Goal: Information Seeking & Learning: Learn about a topic

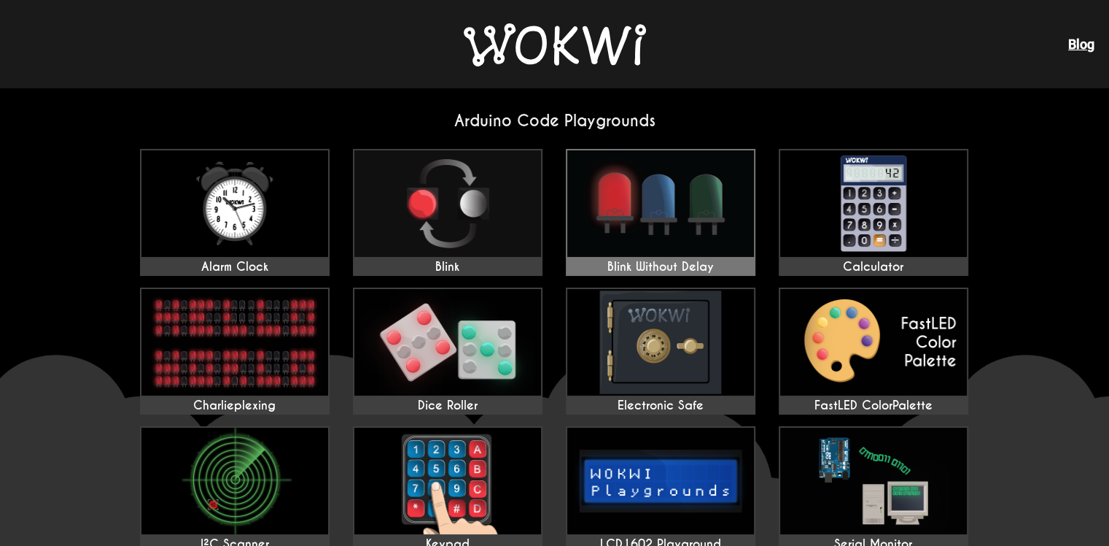
click at [594, 212] on img at bounding box center [660, 203] width 187 height 106
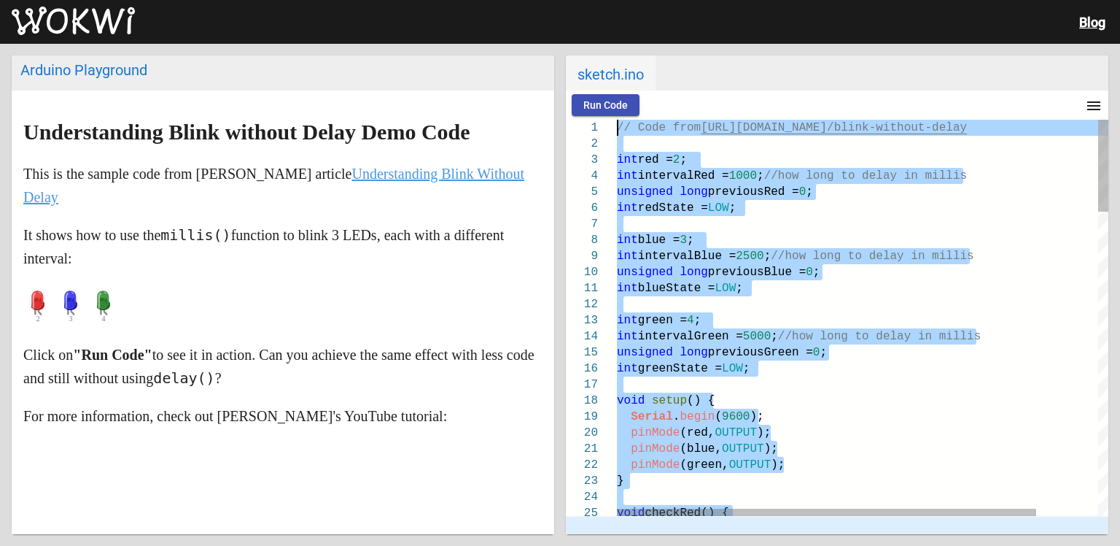
drag, startPoint x: 757, startPoint y: 352, endPoint x: 500, endPoint y: 14, distance: 424.2
click at [500, 14] on wokwi-root "Blog Arduino Playground Understanding Blink without Delay Demo Code This is the…" at bounding box center [560, 273] width 1120 height 546
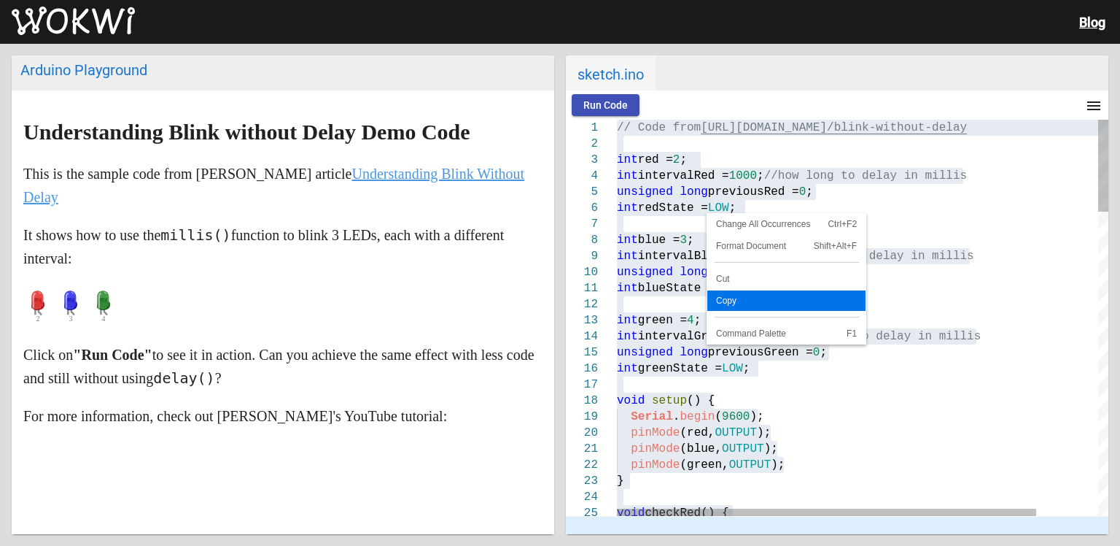
click at [753, 290] on link "Copy" at bounding box center [787, 300] width 158 height 20
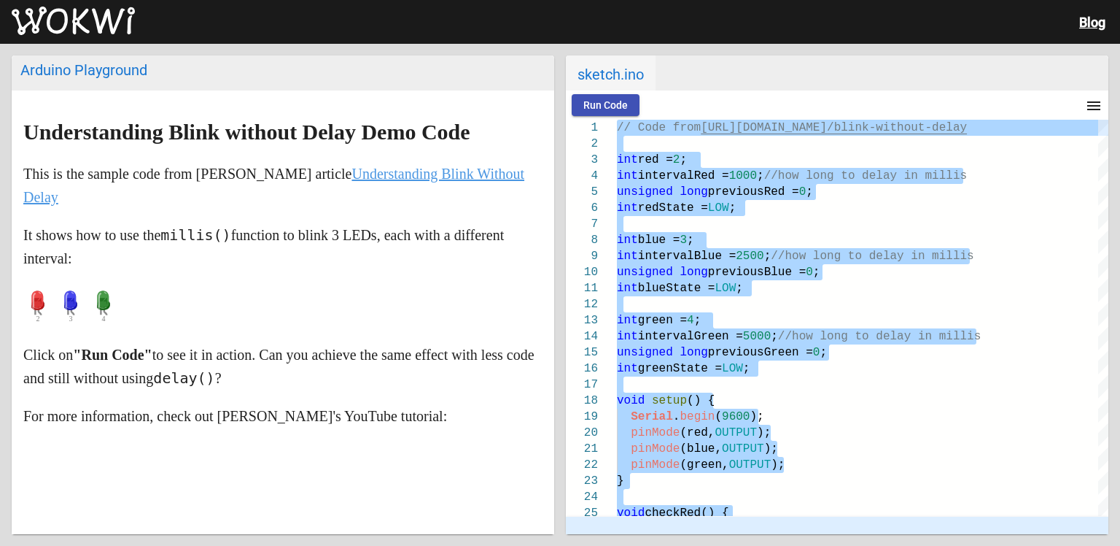
scroll to position [292, 0]
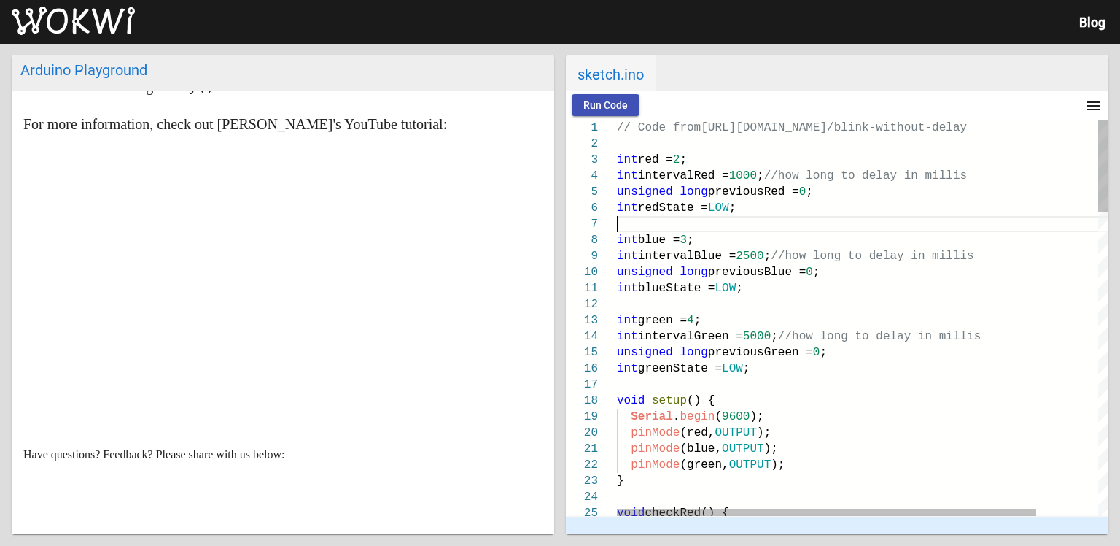
click at [706, 228] on div at bounding box center [899, 224] width 564 height 16
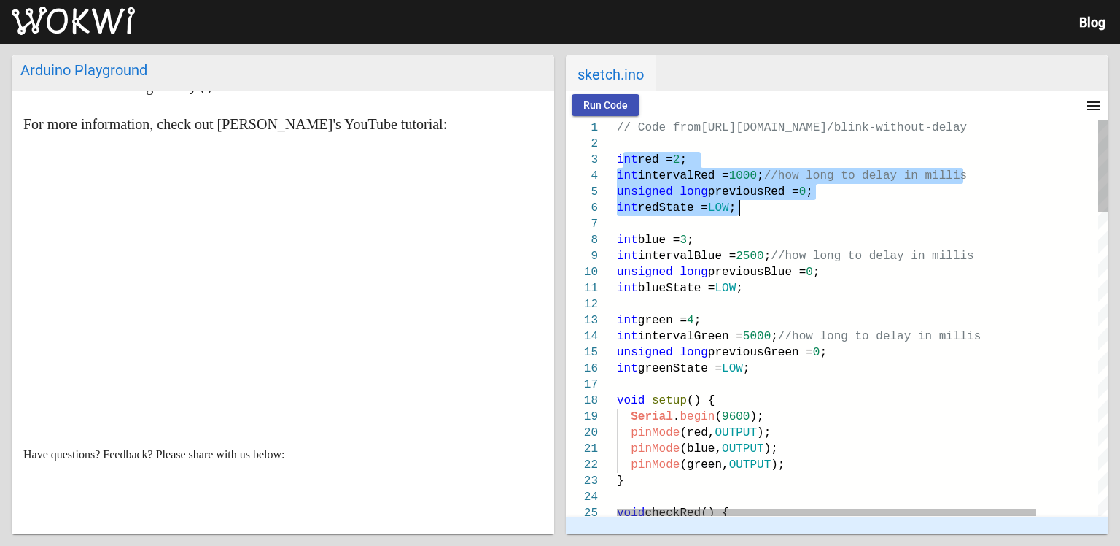
drag, startPoint x: 621, startPoint y: 155, endPoint x: 745, endPoint y: 206, distance: 134.1
click at [648, 201] on span "redState =" at bounding box center [673, 207] width 70 height 13
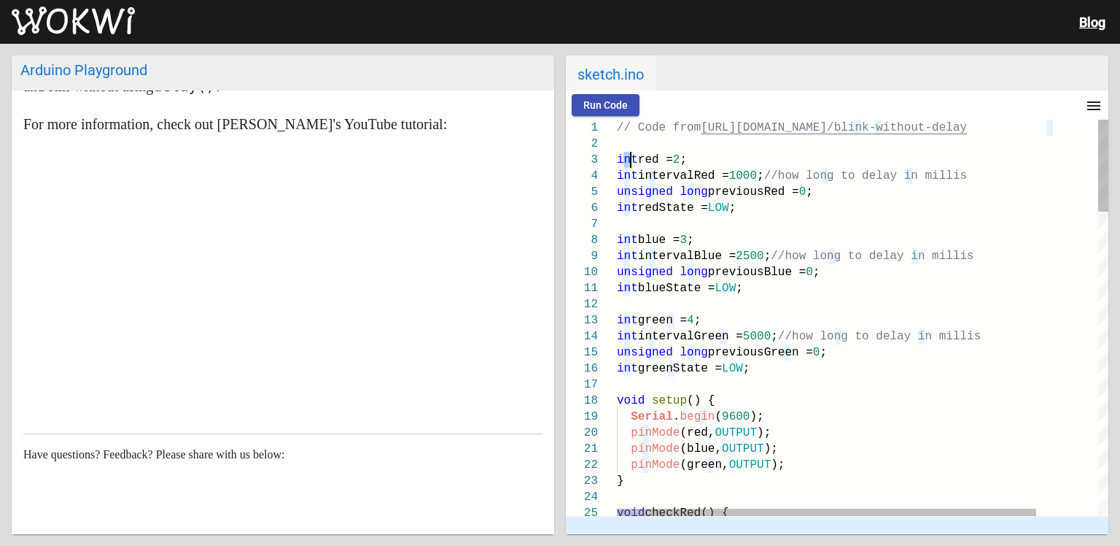
drag, startPoint x: 621, startPoint y: 158, endPoint x: 633, endPoint y: 166, distance: 14.4
click at [633, 166] on span "int" at bounding box center [627, 159] width 21 height 13
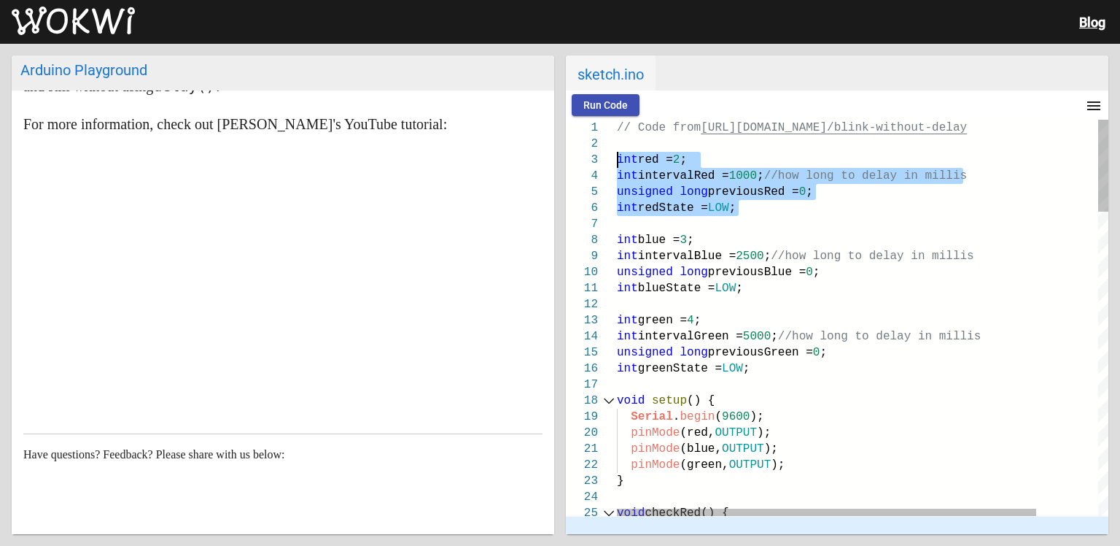
drag, startPoint x: 715, startPoint y: 205, endPoint x: 574, endPoint y: 152, distance: 150.2
click at [574, 152] on div "6 7 8 9 10 11 12 13 14 15 16 17 18 19 20 21 22 23 24 25 1 2 3 4 5 int redState …" at bounding box center [837, 318] width 543 height 396
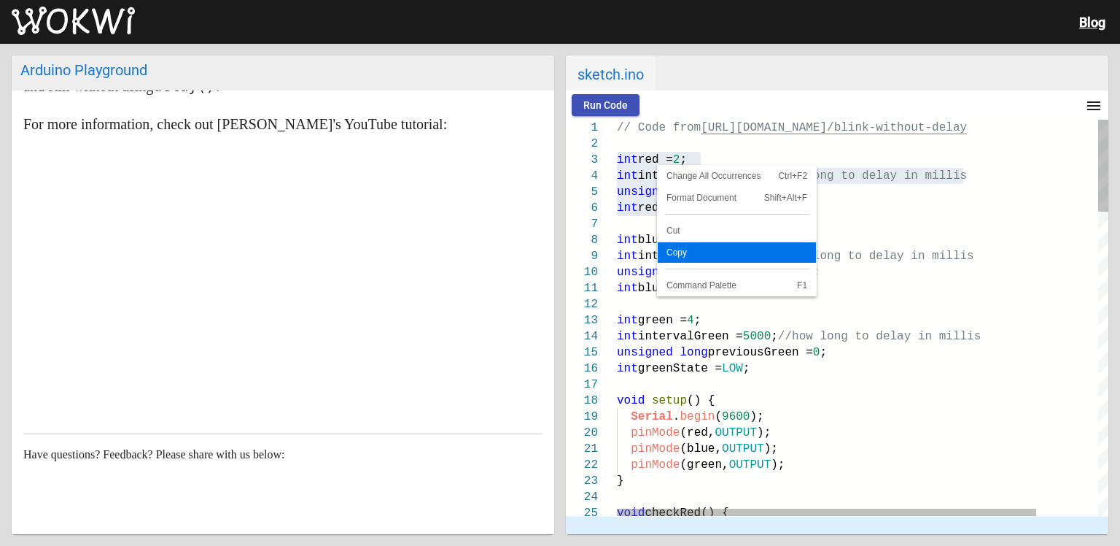
click at [691, 248] on span "Copy" at bounding box center [737, 252] width 158 height 9
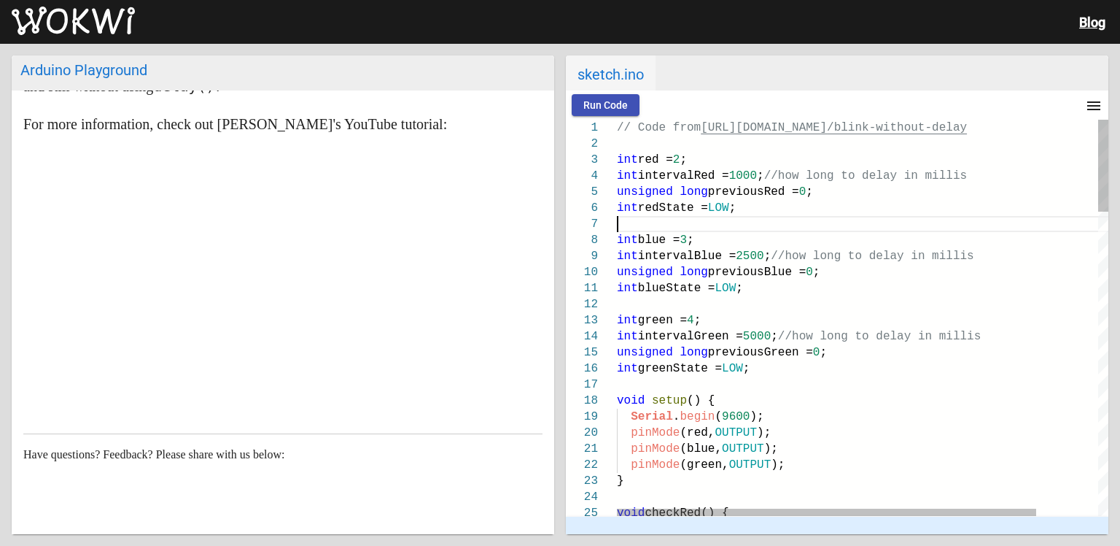
click at [780, 217] on div at bounding box center [899, 224] width 564 height 16
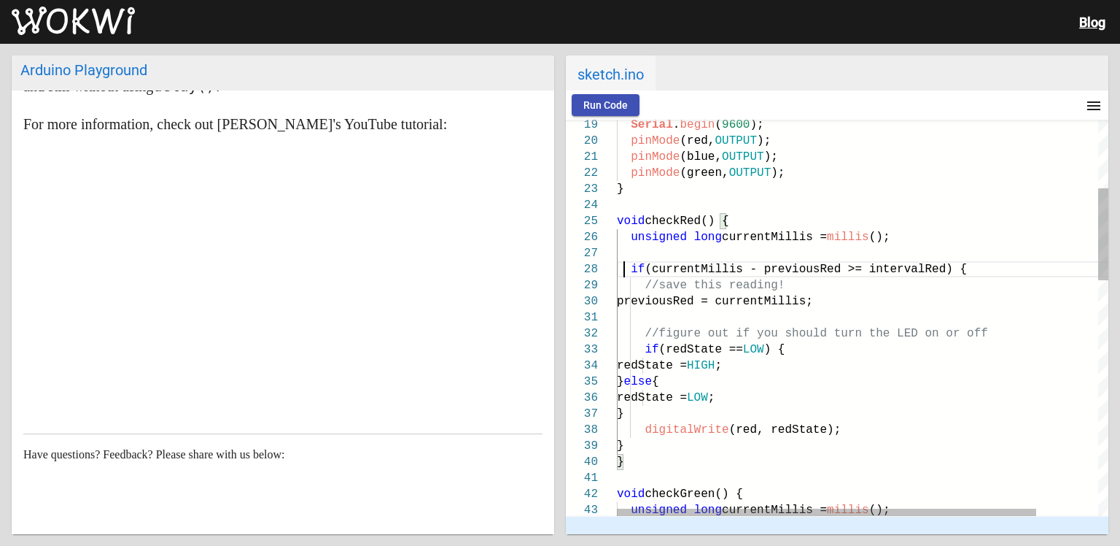
click at [627, 267] on span at bounding box center [624, 269] width 14 height 13
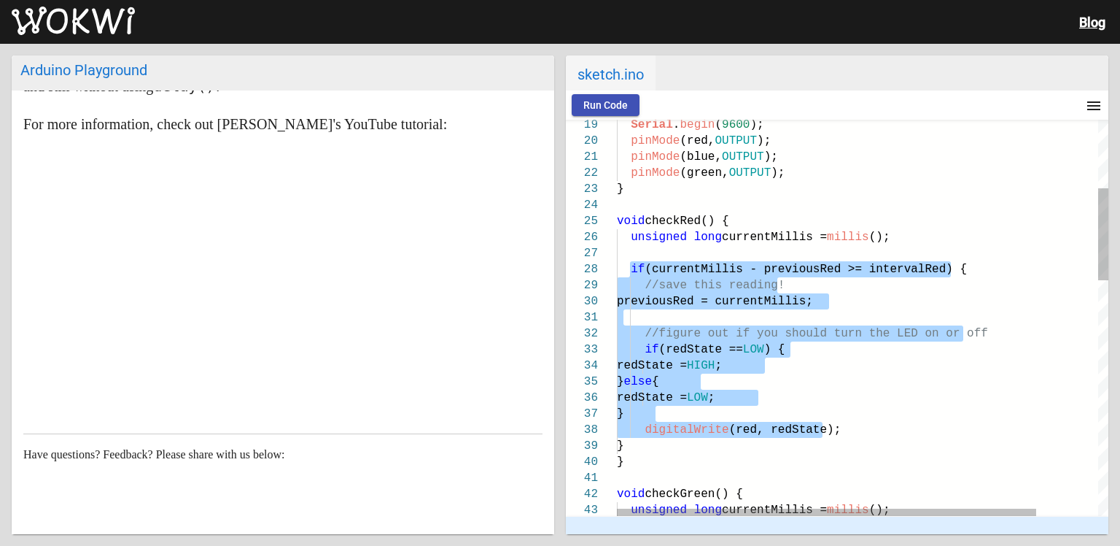
drag, startPoint x: 632, startPoint y: 268, endPoint x: 840, endPoint y: 435, distance: 267.7
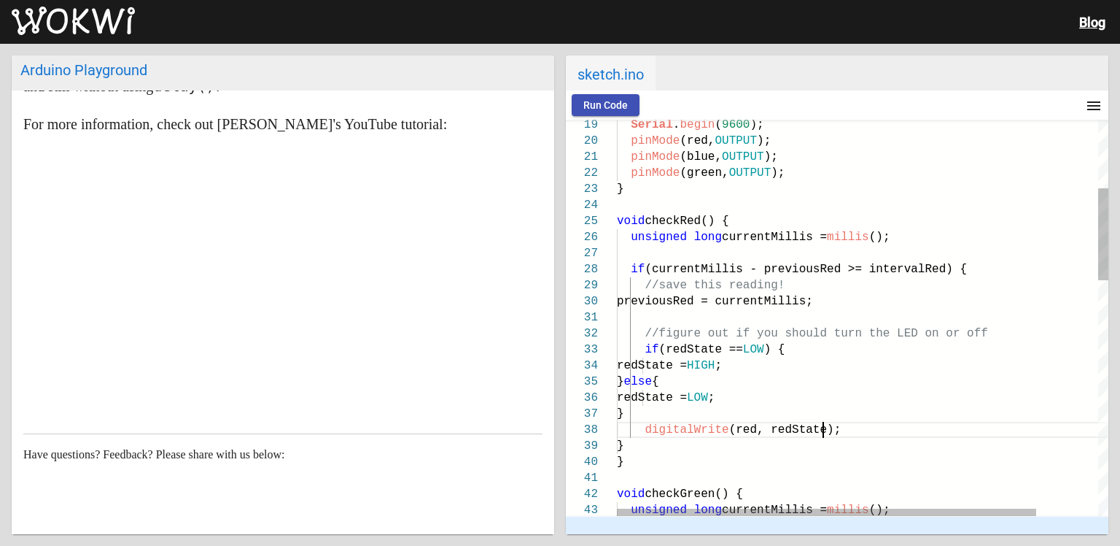
click at [840, 435] on div "digitalWrite (red, redState);" at bounding box center [899, 430] width 564 height 16
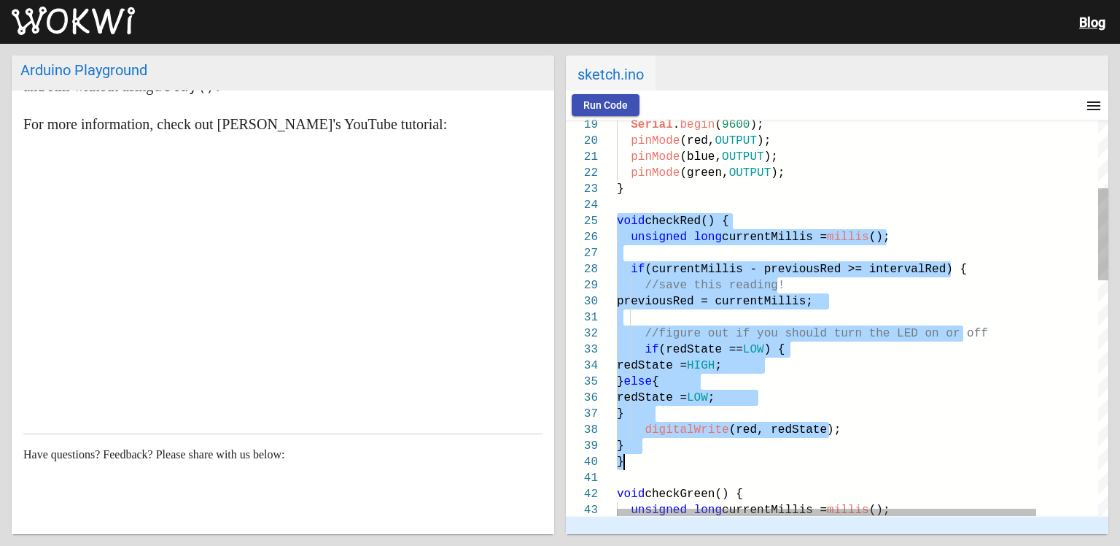
drag, startPoint x: 618, startPoint y: 221, endPoint x: 785, endPoint y: 467, distance: 297.2
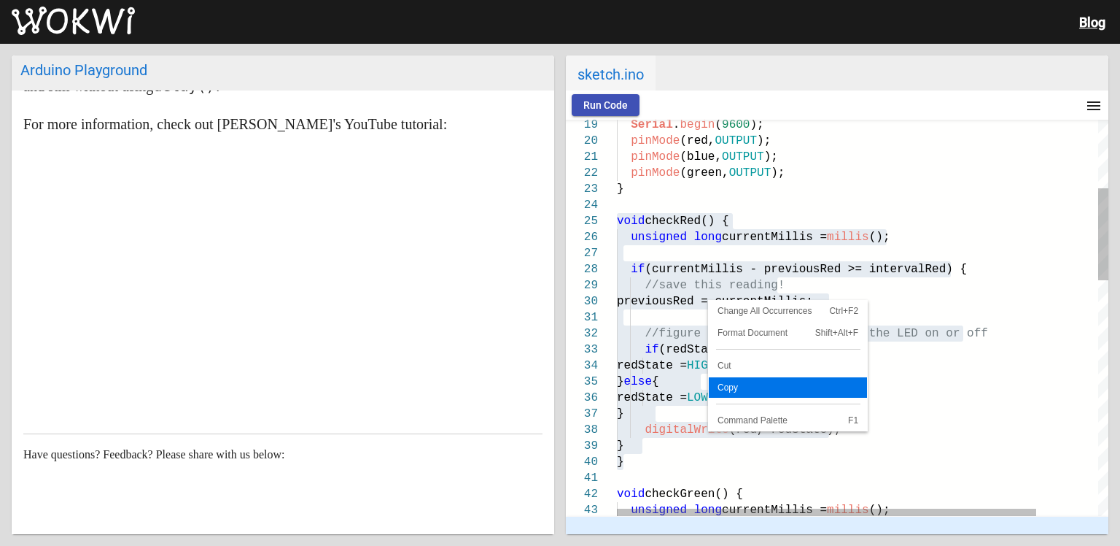
click at [723, 385] on span "Copy" at bounding box center [788, 387] width 158 height 9
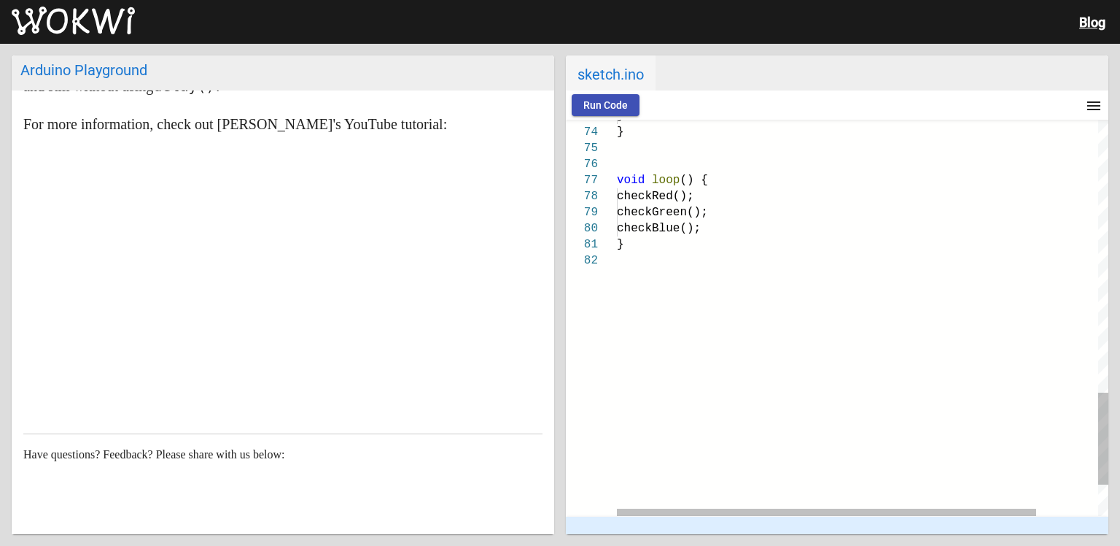
click at [707, 251] on div "}" at bounding box center [899, 244] width 564 height 16
drag, startPoint x: 695, startPoint y: 195, endPoint x: 634, endPoint y: 195, distance: 61.3
click at [634, 195] on span "checkRed();" at bounding box center [655, 196] width 77 height 13
drag, startPoint x: 708, startPoint y: 201, endPoint x: 632, endPoint y: 198, distance: 75.9
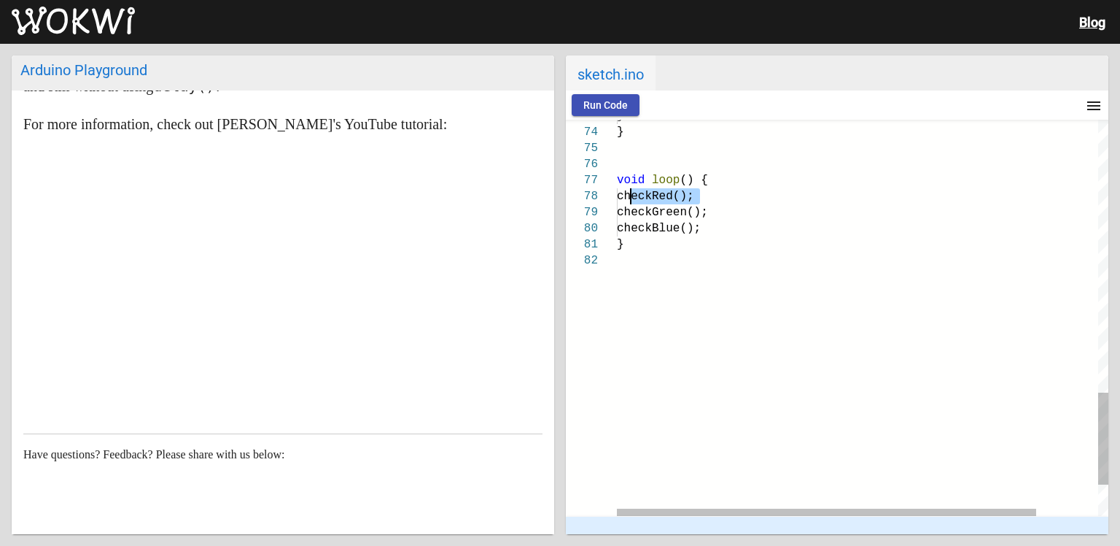
click at [632, 198] on div "checkRed();" at bounding box center [899, 196] width 564 height 16
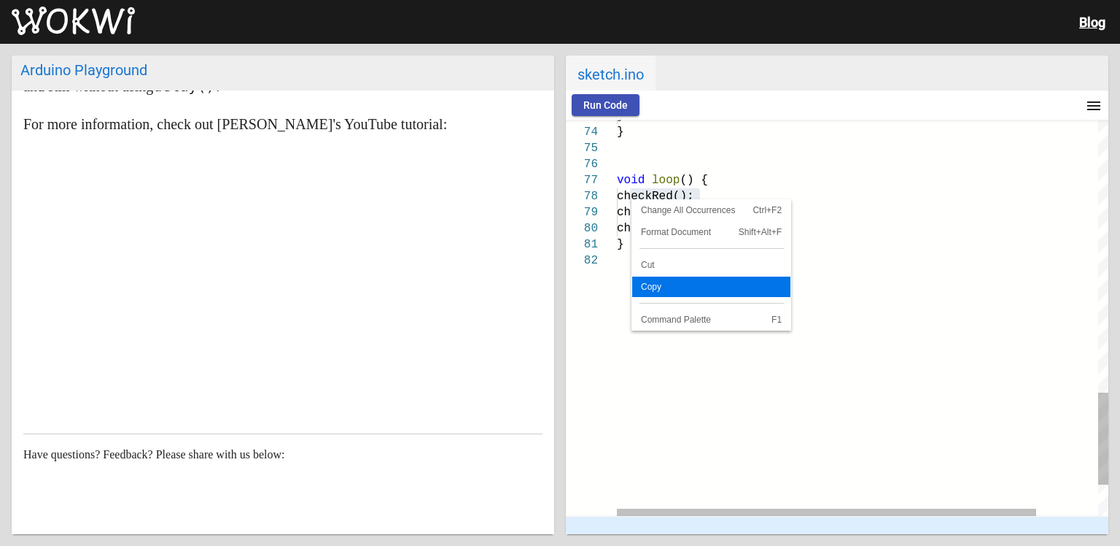
click at [667, 285] on span "Copy" at bounding box center [711, 286] width 158 height 9
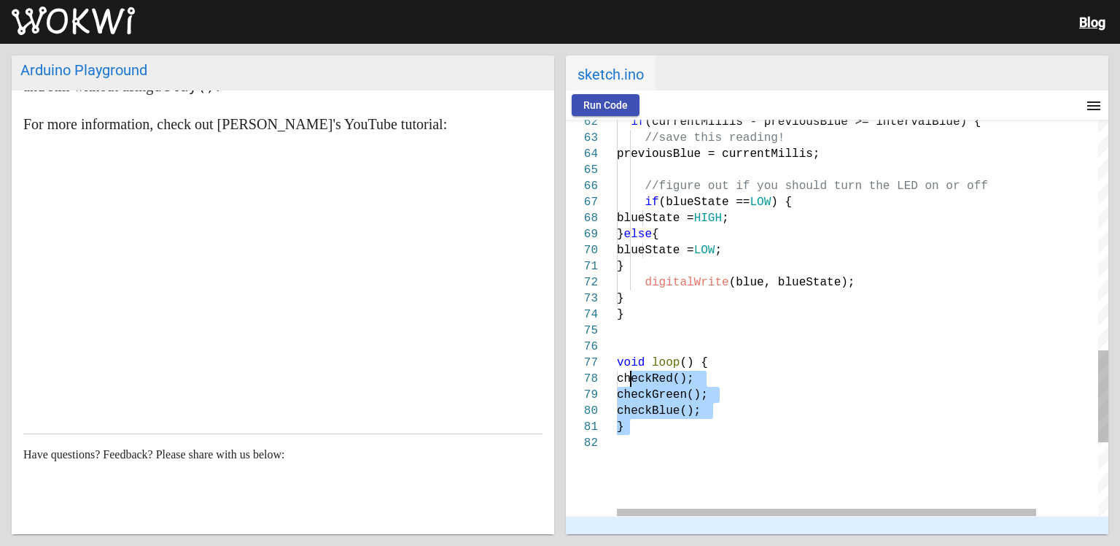
drag, startPoint x: 663, startPoint y: 438, endPoint x: 633, endPoint y: 383, distance: 63.0
click at [662, 443] on div at bounding box center [899, 443] width 564 height 16
drag, startPoint x: 701, startPoint y: 374, endPoint x: 623, endPoint y: 374, distance: 78.0
click at [623, 374] on div "checkRed();" at bounding box center [899, 379] width 564 height 16
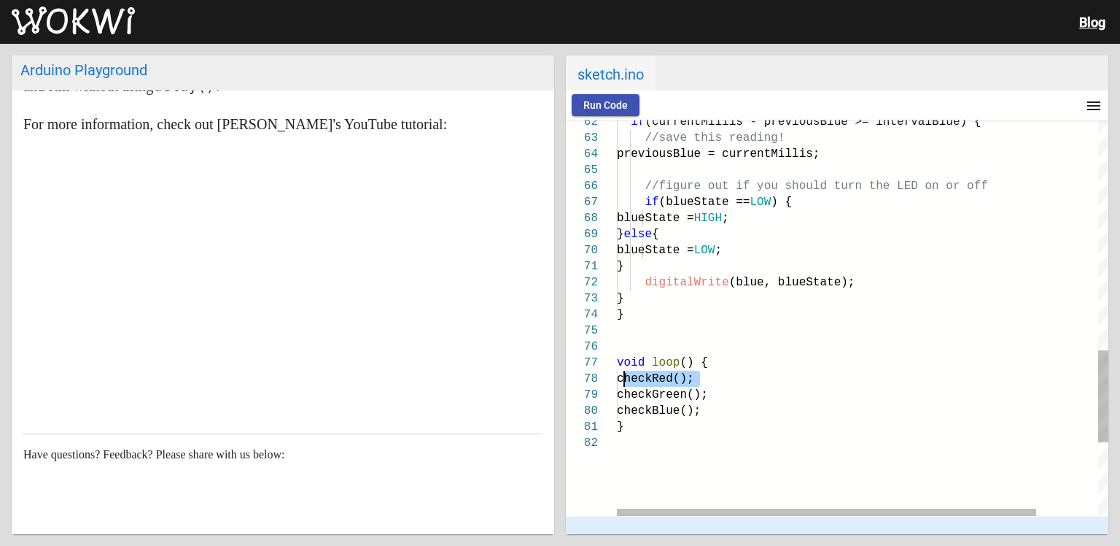
click at [688, 437] on div at bounding box center [899, 443] width 564 height 16
drag, startPoint x: 698, startPoint y: 376, endPoint x: 635, endPoint y: 376, distance: 63.5
click at [635, 376] on span "checkRed();" at bounding box center [655, 378] width 77 height 13
click at [638, 395] on span "checkGreen();" at bounding box center [662, 394] width 91 height 13
drag, startPoint x: 713, startPoint y: 379, endPoint x: 626, endPoint y: 373, distance: 86.9
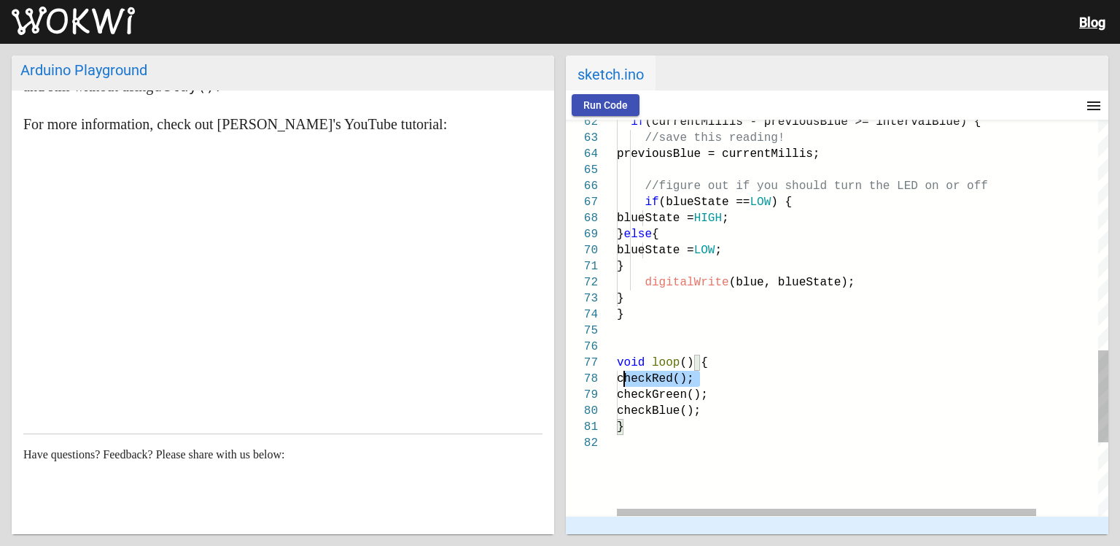
click at [626, 373] on div "checkRed();" at bounding box center [899, 379] width 564 height 16
drag, startPoint x: 650, startPoint y: 419, endPoint x: 662, endPoint y: 417, distance: 11.9
click at [653, 419] on div "}" at bounding box center [899, 427] width 564 height 16
drag, startPoint x: 714, startPoint y: 374, endPoint x: 620, endPoint y: 371, distance: 94.2
click at [624, 371] on div "checkRed();" at bounding box center [899, 379] width 564 height 16
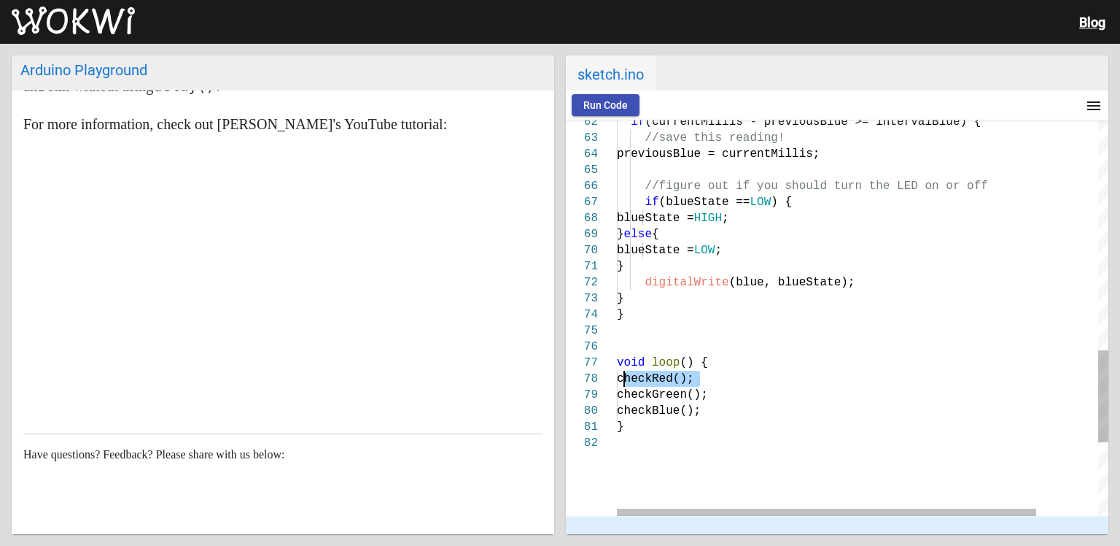
click at [717, 408] on div "checkBlue();" at bounding box center [899, 411] width 564 height 16
drag, startPoint x: 724, startPoint y: 381, endPoint x: 637, endPoint y: 377, distance: 86.9
click at [647, 379] on div "checkRed();" at bounding box center [899, 379] width 564 height 16
click at [697, 399] on span "checkGreen();" at bounding box center [662, 394] width 91 height 13
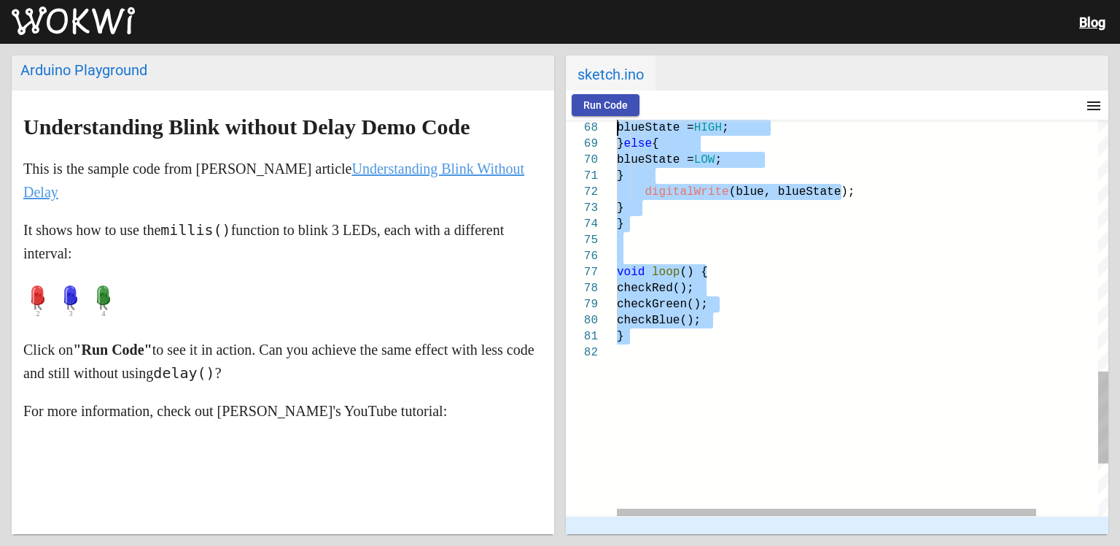
scroll to position [0, 0]
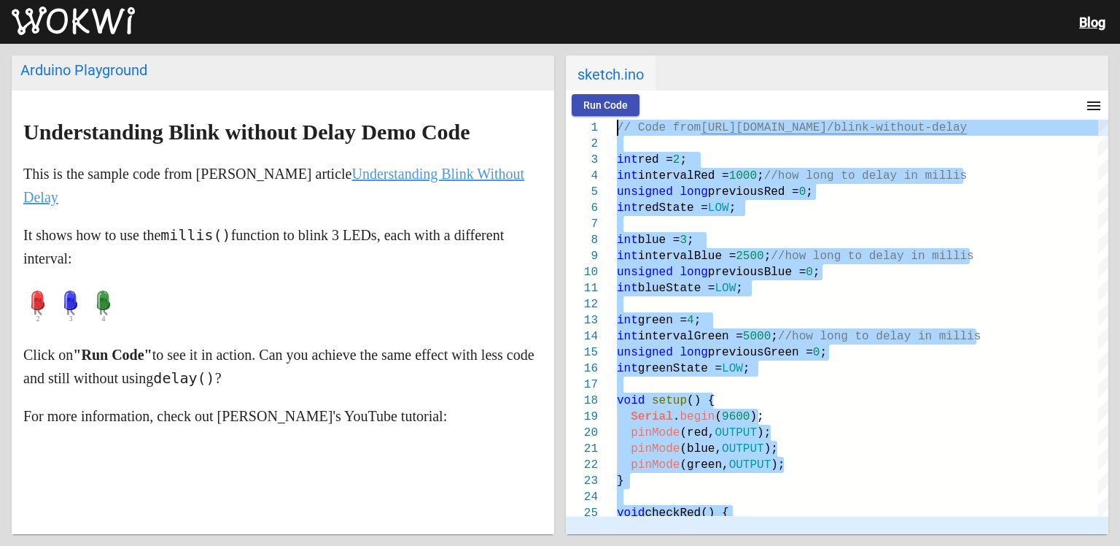
drag, startPoint x: 682, startPoint y: 361, endPoint x: 613, endPoint y: -55, distance: 422.2
click at [613, 0] on html "Blog Arduino Playground Understanding Blink without Delay Demo Code This is the…" at bounding box center [560, 273] width 1120 height 546
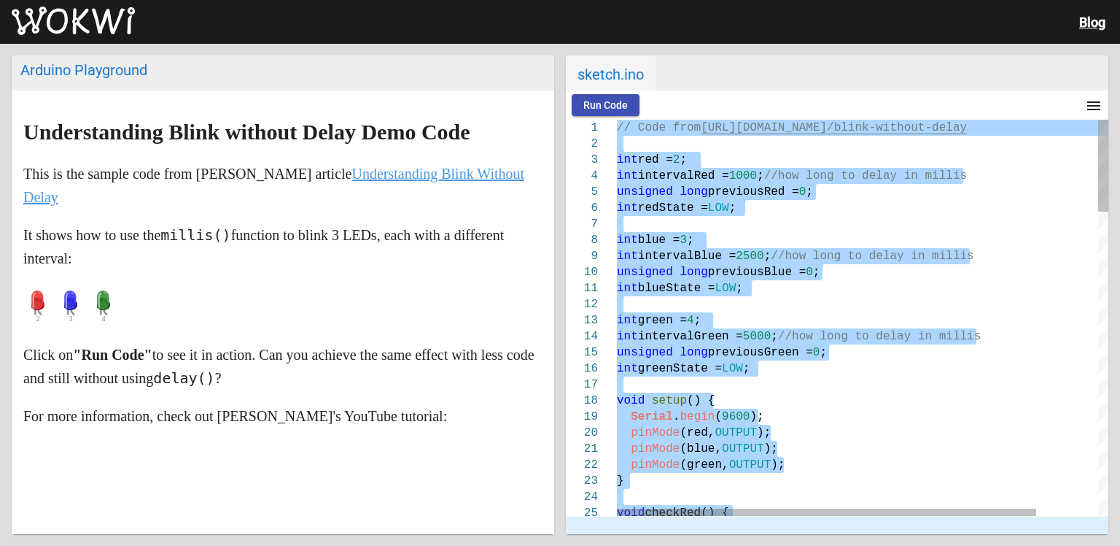
type textarea "// Code from https://github.com/mudmin/AnotherMaker/tree/master/blink-without-d…"
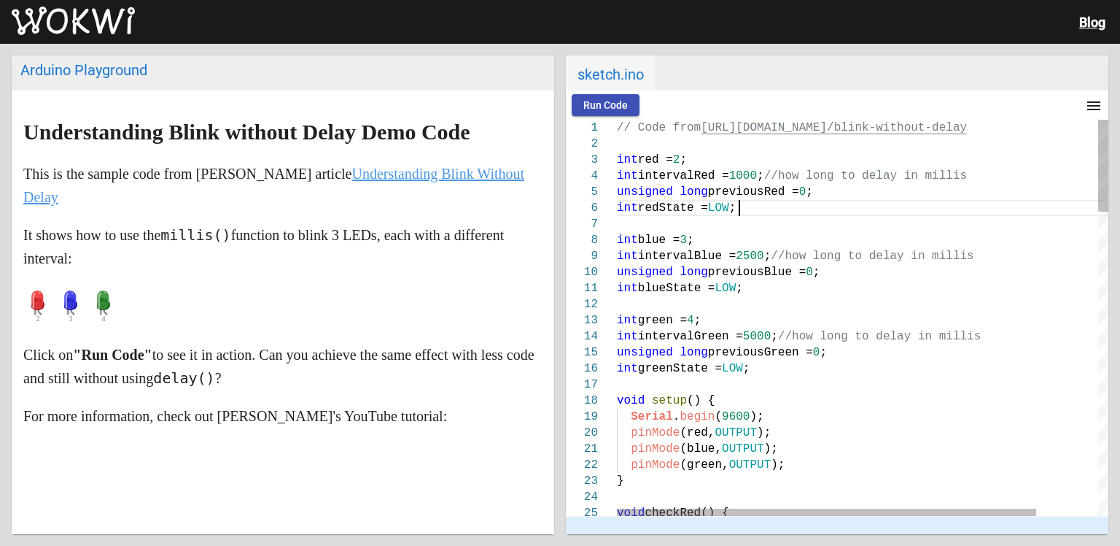
click at [910, 208] on div "int redState = LOW ;" at bounding box center [899, 208] width 564 height 16
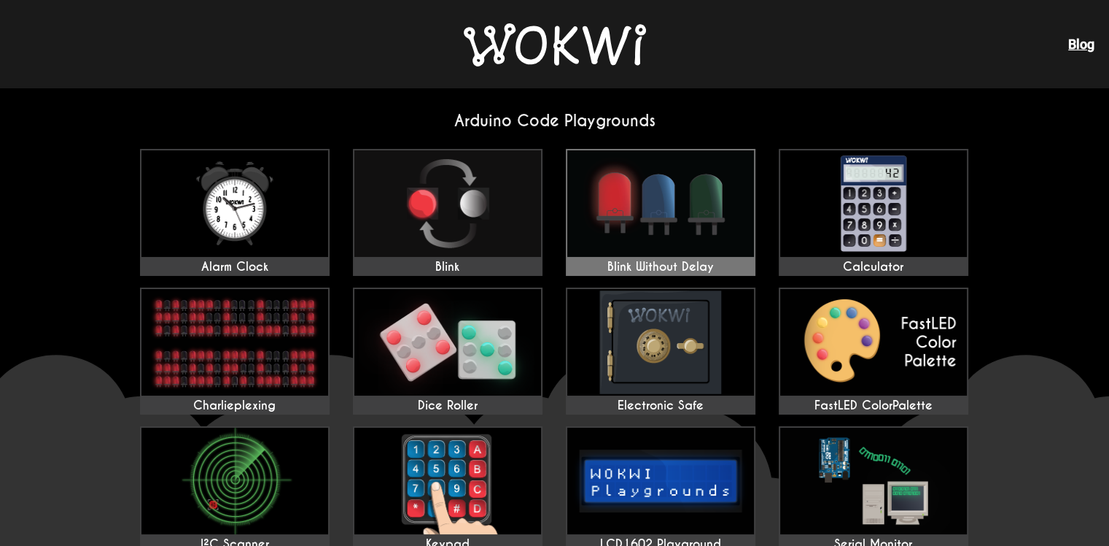
click at [662, 233] on img at bounding box center [660, 203] width 187 height 106
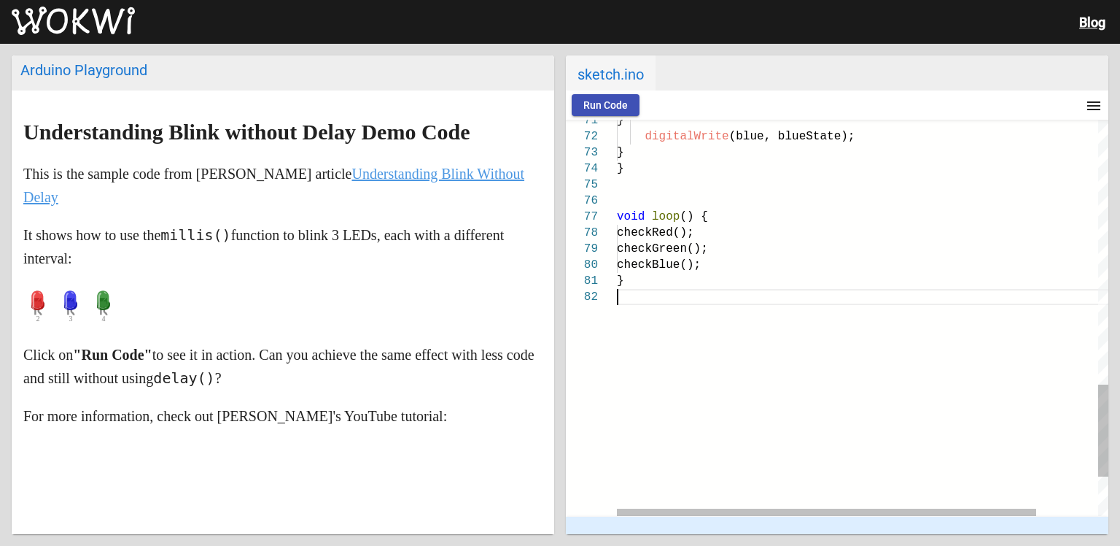
type textarea "// Code from https://github.com/mudmin/AnotherMaker/tree/master/blink-without-d…"
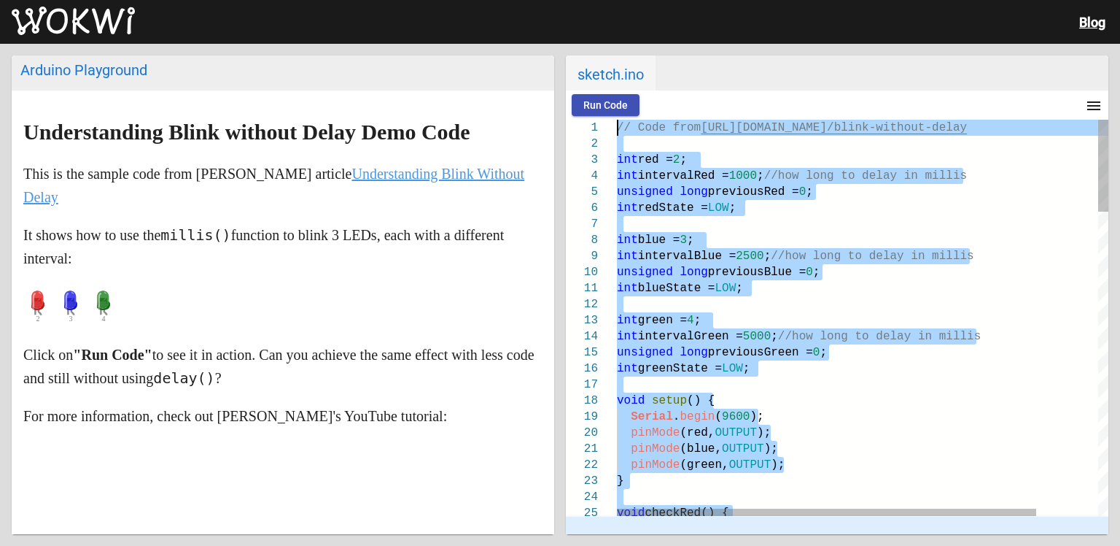
drag, startPoint x: 730, startPoint y: 353, endPoint x: 508, endPoint y: -55, distance: 465.1
click at [508, 0] on html "Blog Arduino Playground Understanding Blink without Delay Demo Code This is the…" at bounding box center [560, 273] width 1120 height 546
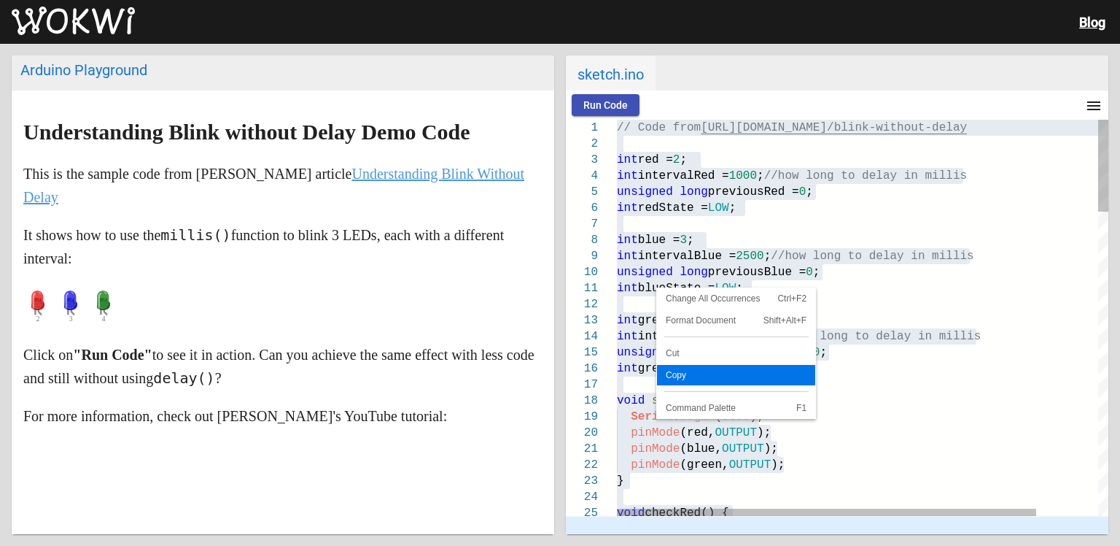
click at [681, 371] on span "Copy" at bounding box center [736, 375] width 158 height 9
